Goal: Find specific page/section: Find specific page/section

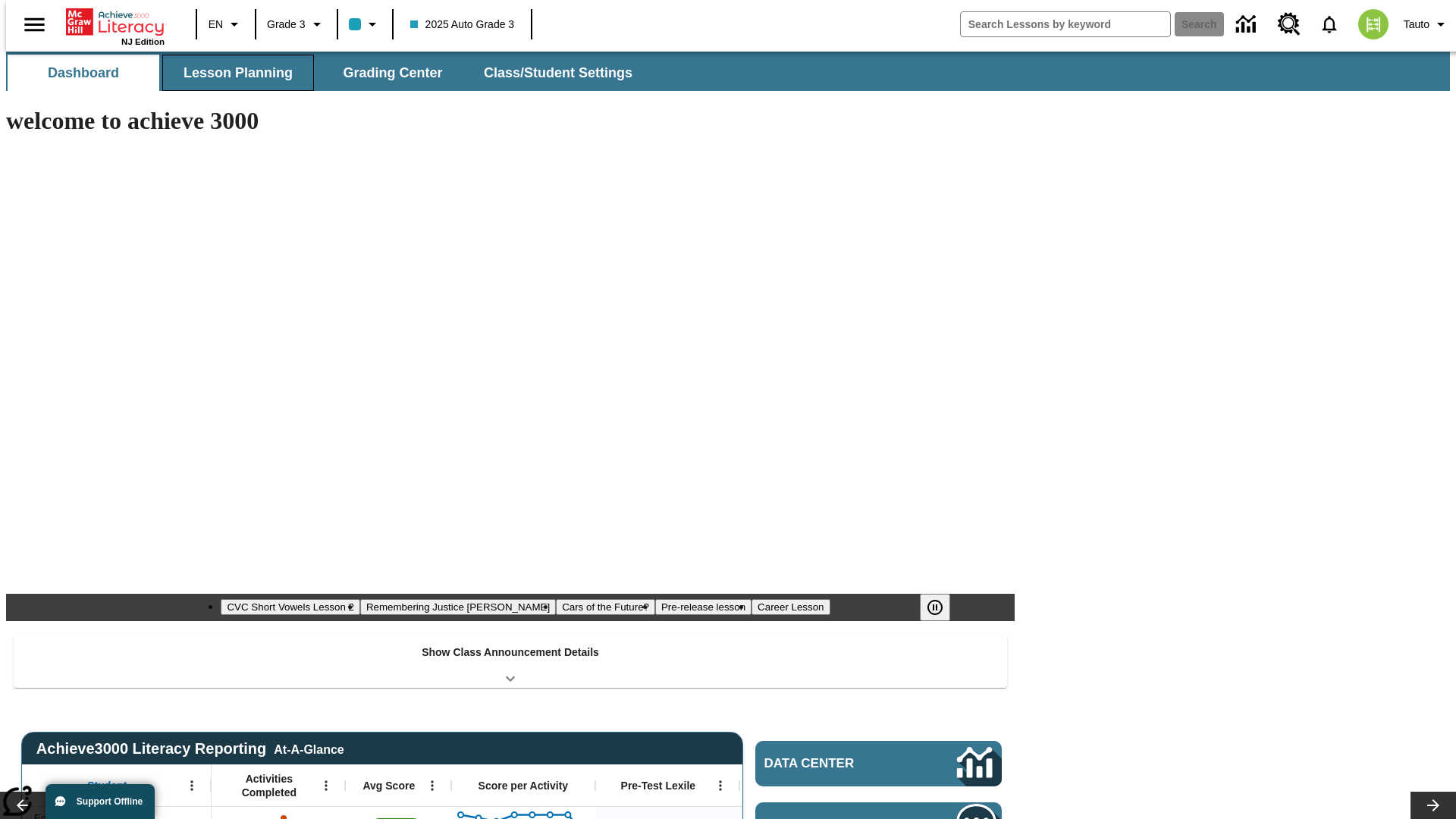
click at [232, 73] on span "Lesson Planning" at bounding box center [239, 73] width 109 height 17
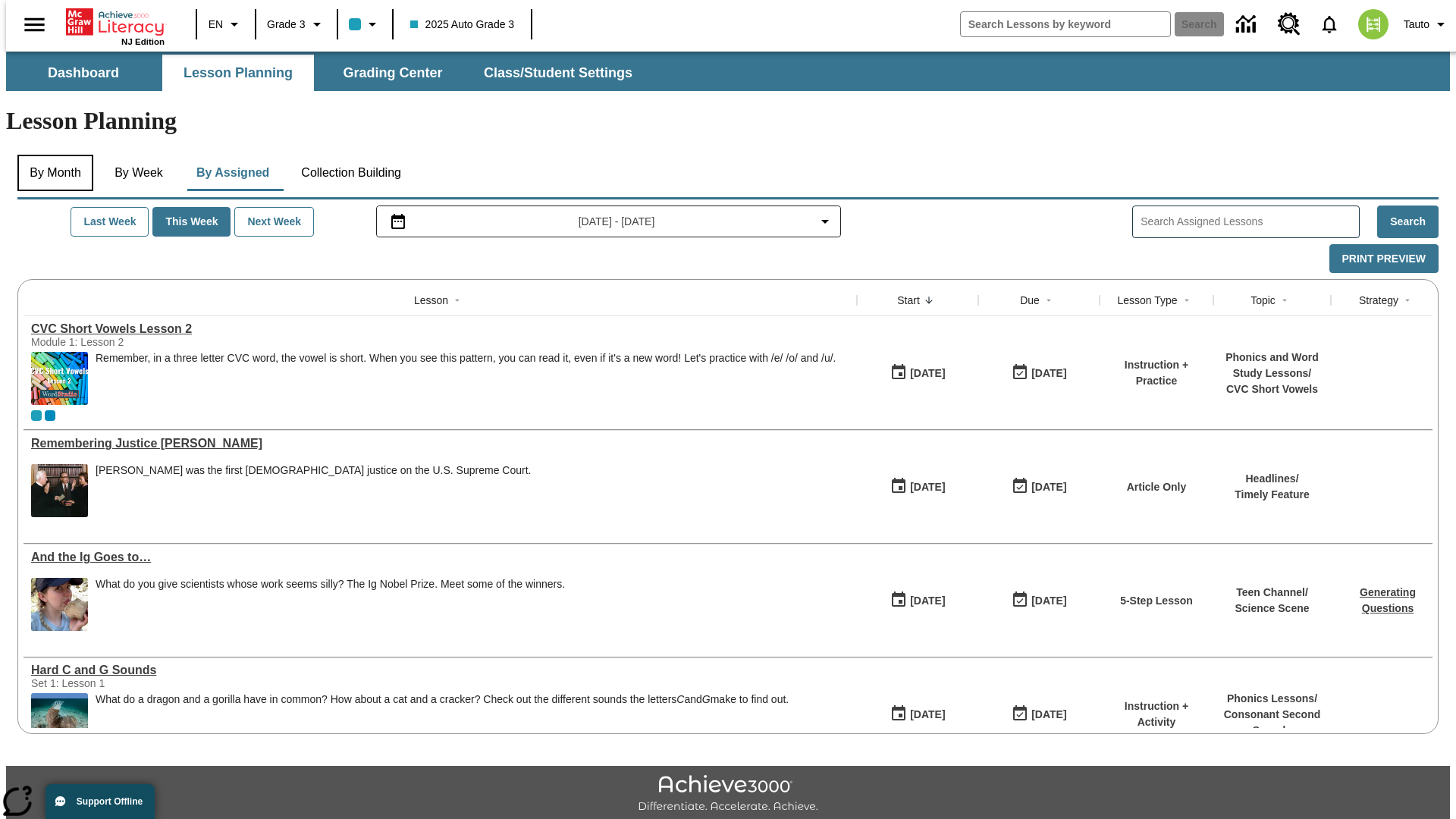
click at [51, 155] on button "By Month" at bounding box center [55, 173] width 76 height 36
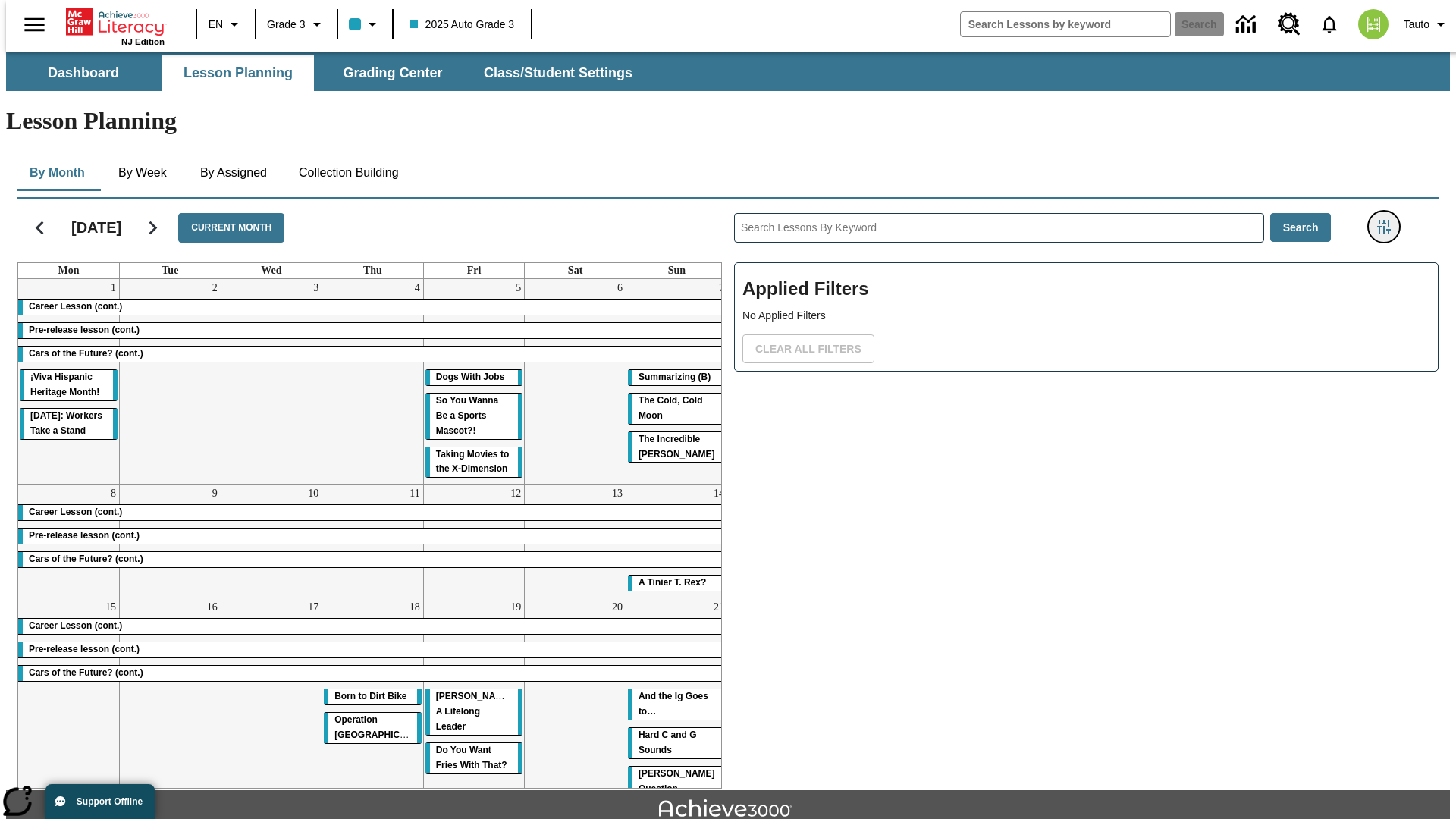
click at [1389, 220] on icon "Filters Side menu" at bounding box center [1384, 227] width 13 height 13
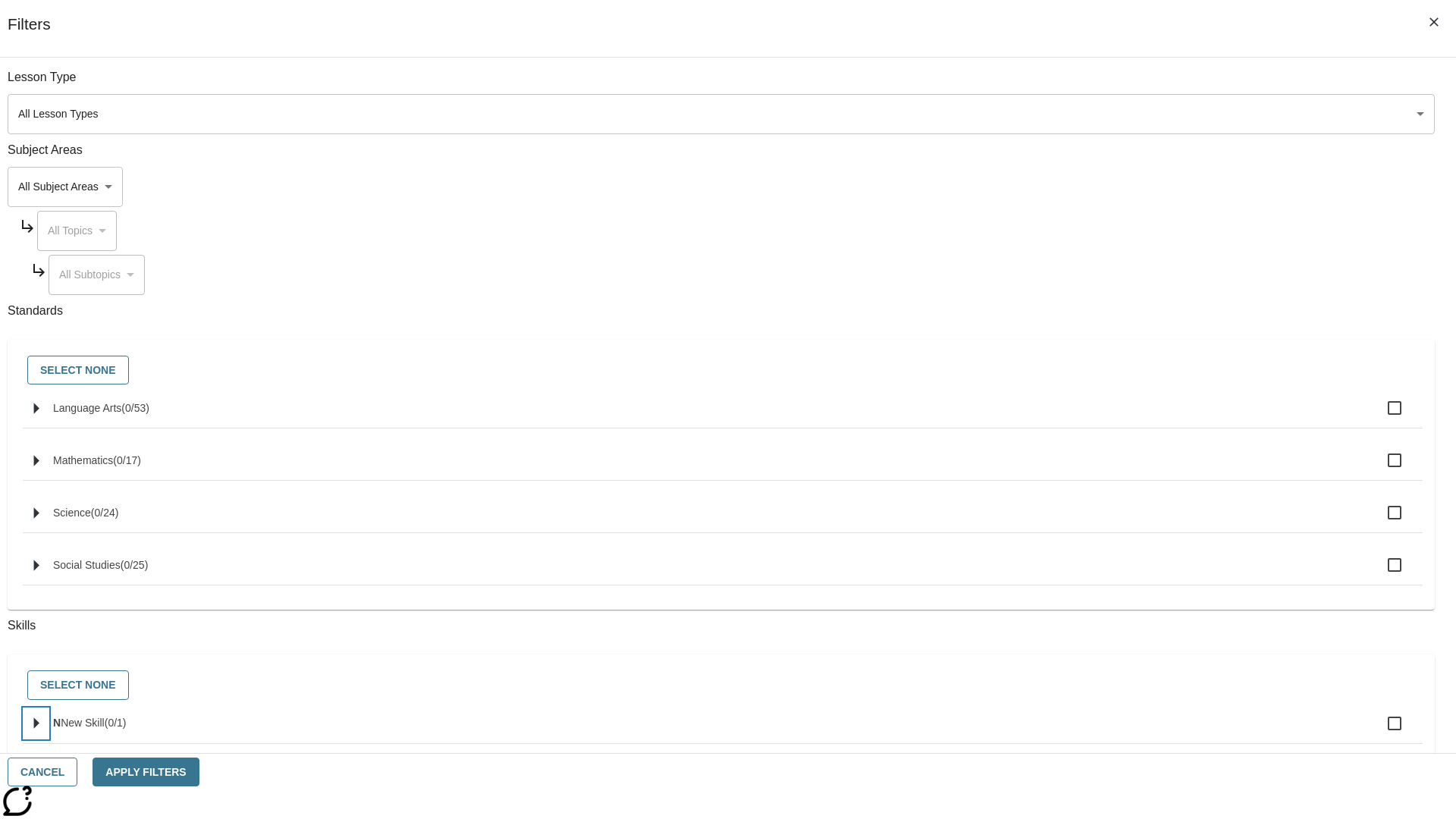
click at [40, 730] on icon "Select skills" at bounding box center [36, 724] width 5 height 12
click at [77, 772] on button "Cancel" at bounding box center [42, 773] width 70 height 30
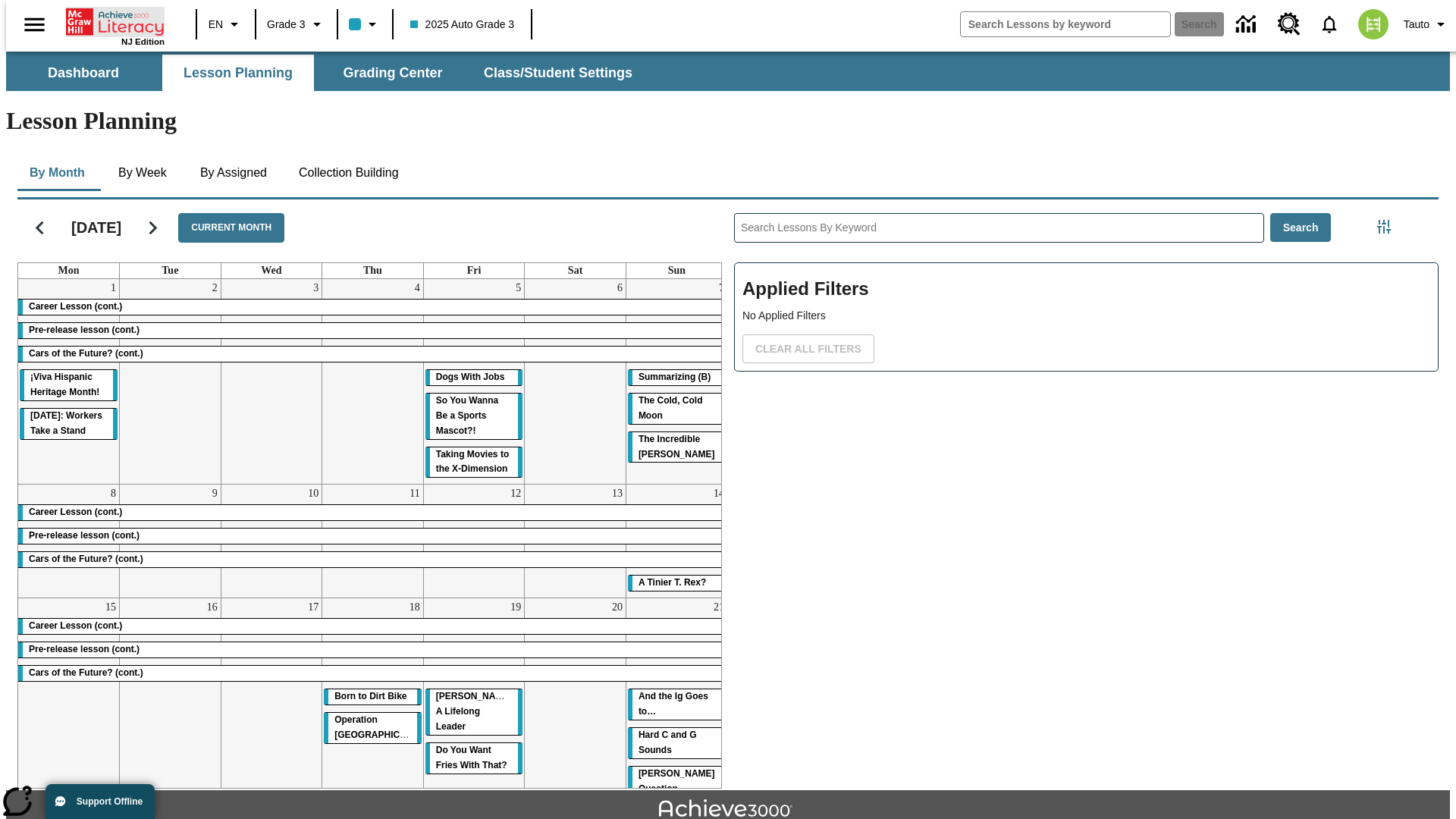
click at [109, 21] on icon "Home" at bounding box center [117, 22] width 101 height 31
